Goal: Find specific page/section: Find specific page/section

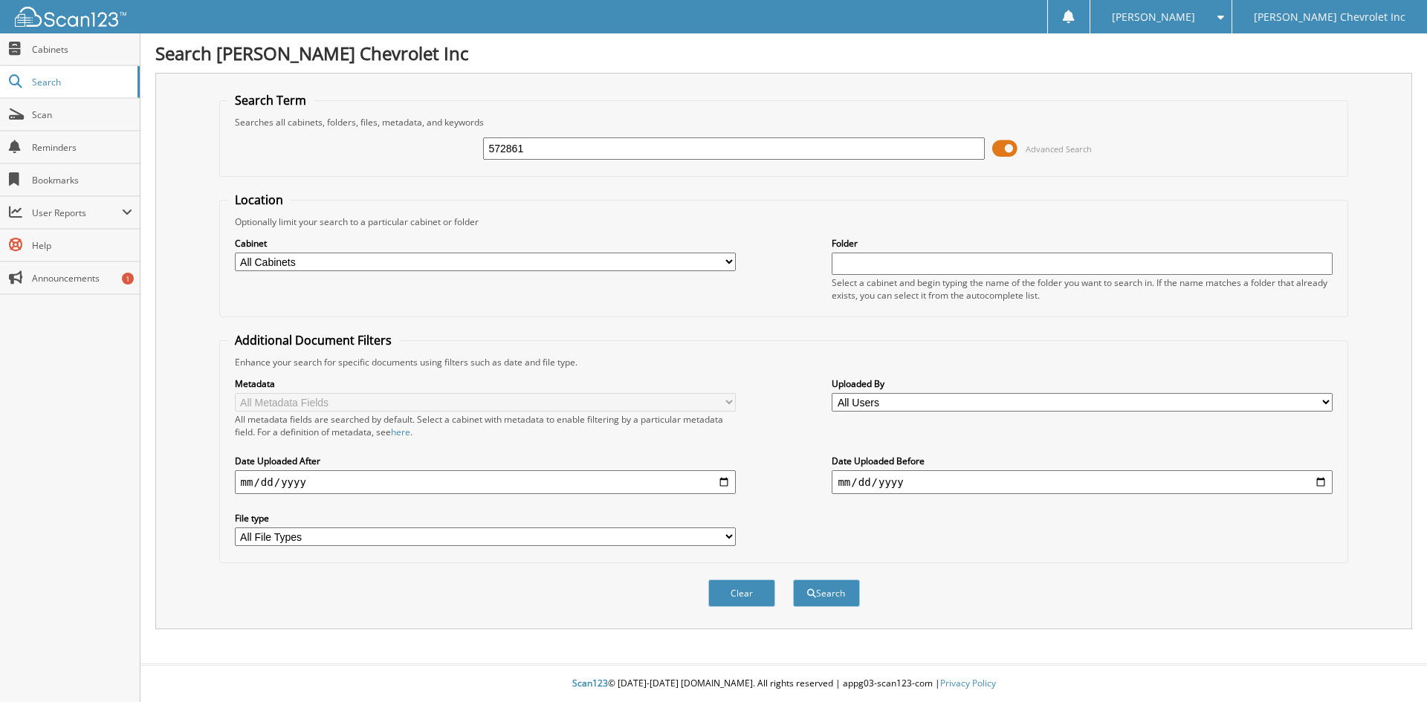
type input "572861"
click at [793, 580] on button "Search" at bounding box center [826, 593] width 67 height 27
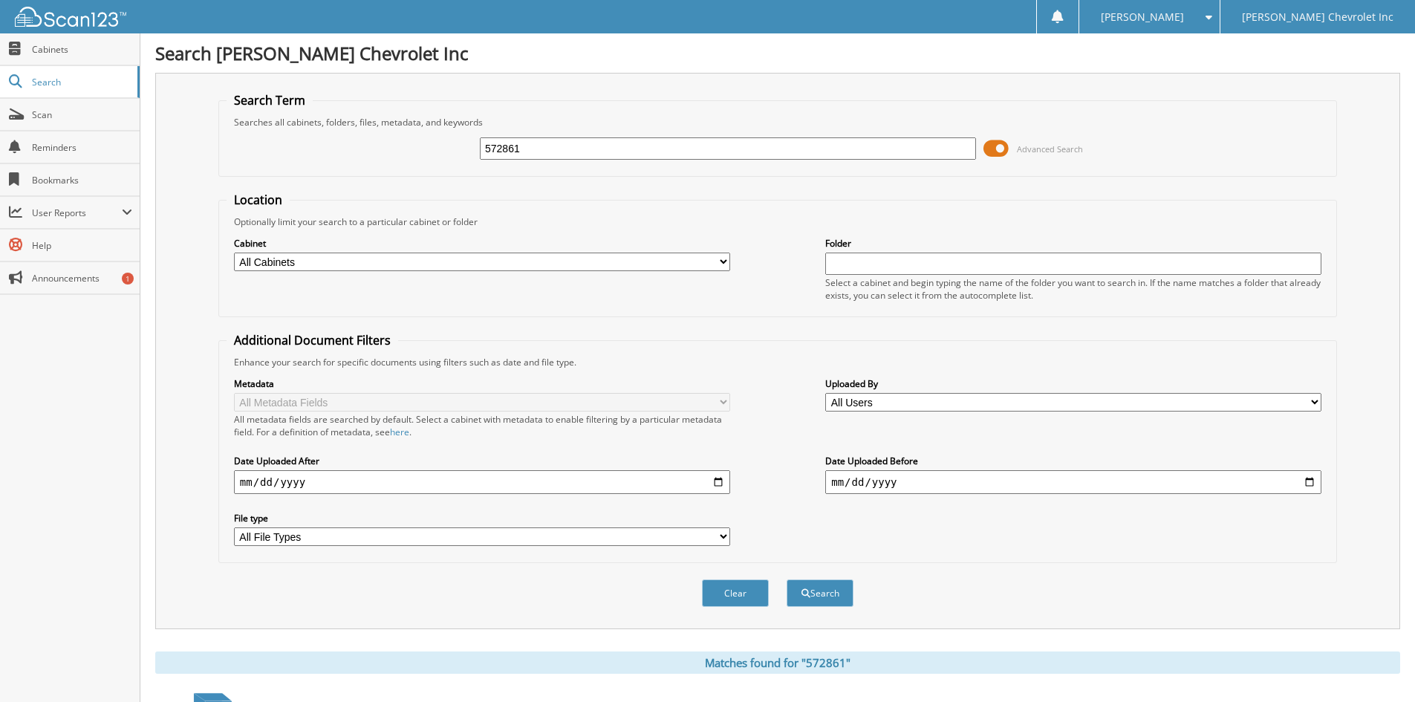
click at [821, 594] on button "Search" at bounding box center [820, 593] width 67 height 27
click at [63, 80] on span "Search" at bounding box center [81, 82] width 98 height 13
